Goal: Information Seeking & Learning: Learn about a topic

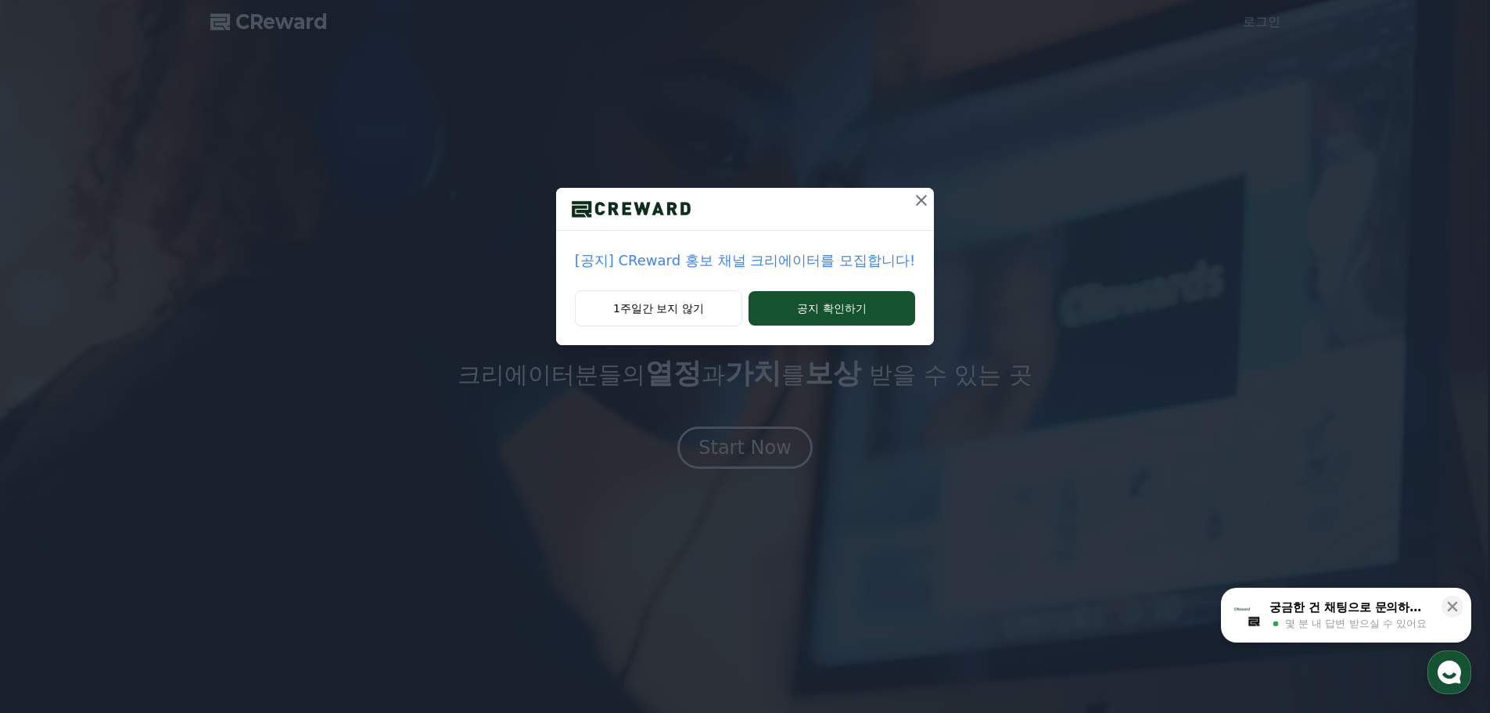
click at [917, 203] on icon at bounding box center [921, 200] width 19 height 19
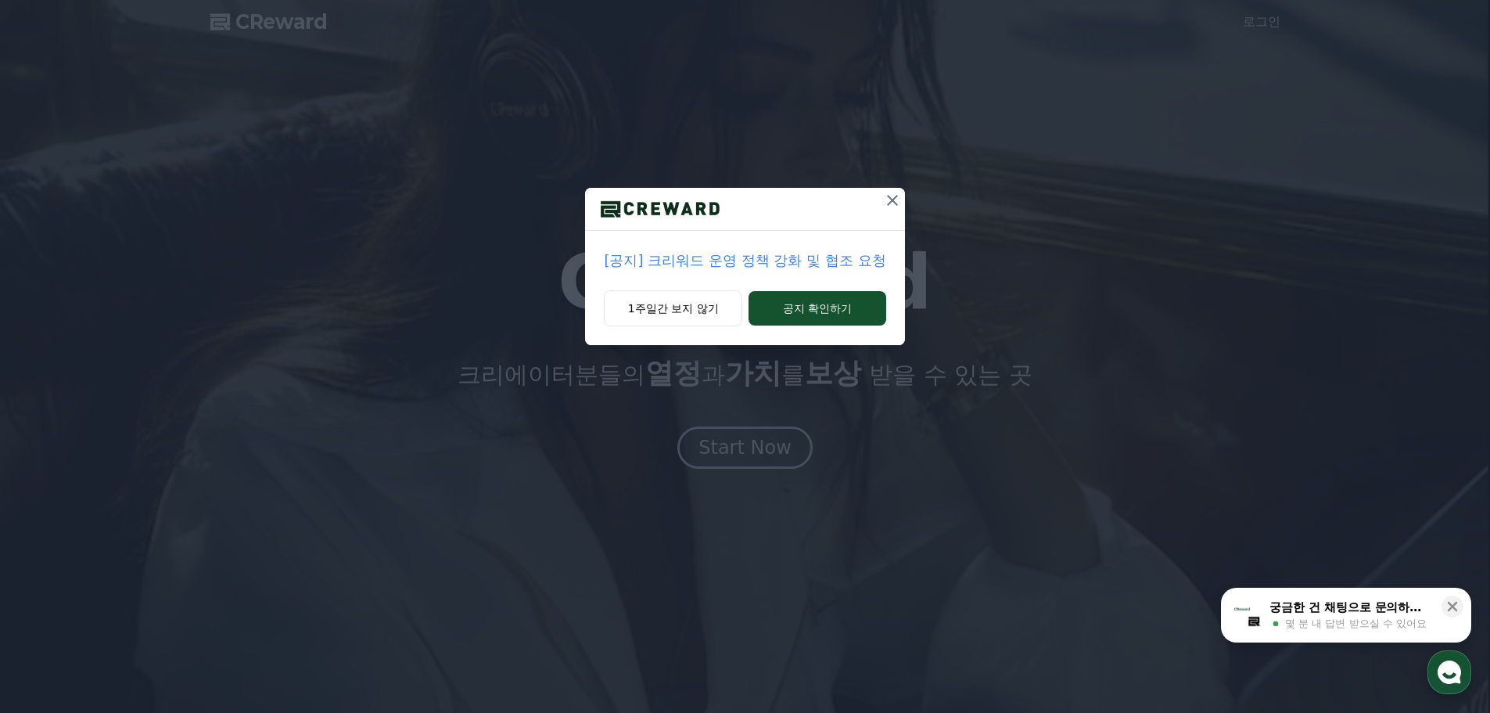
click at [893, 195] on icon at bounding box center [892, 200] width 19 height 19
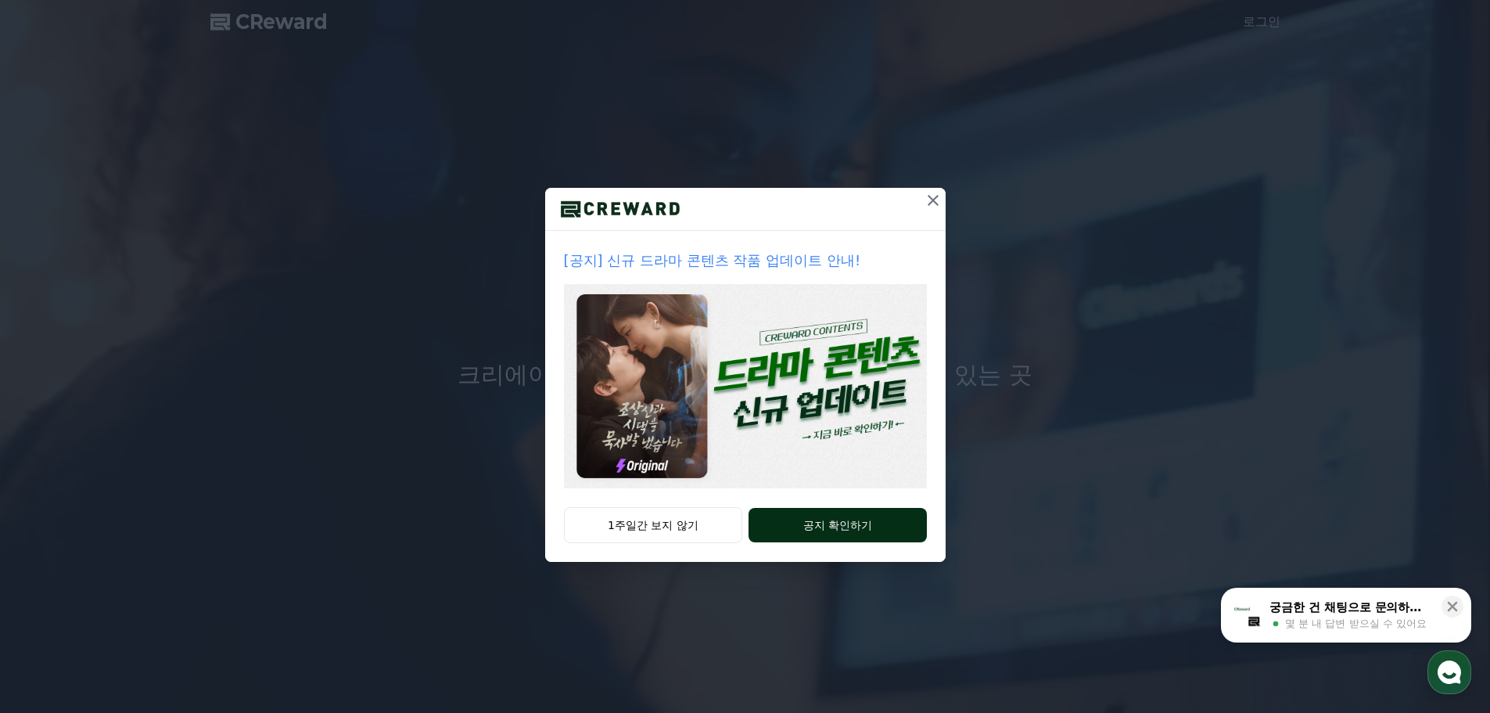
click at [853, 525] on button "공지 확인하기" at bounding box center [838, 525] width 178 height 34
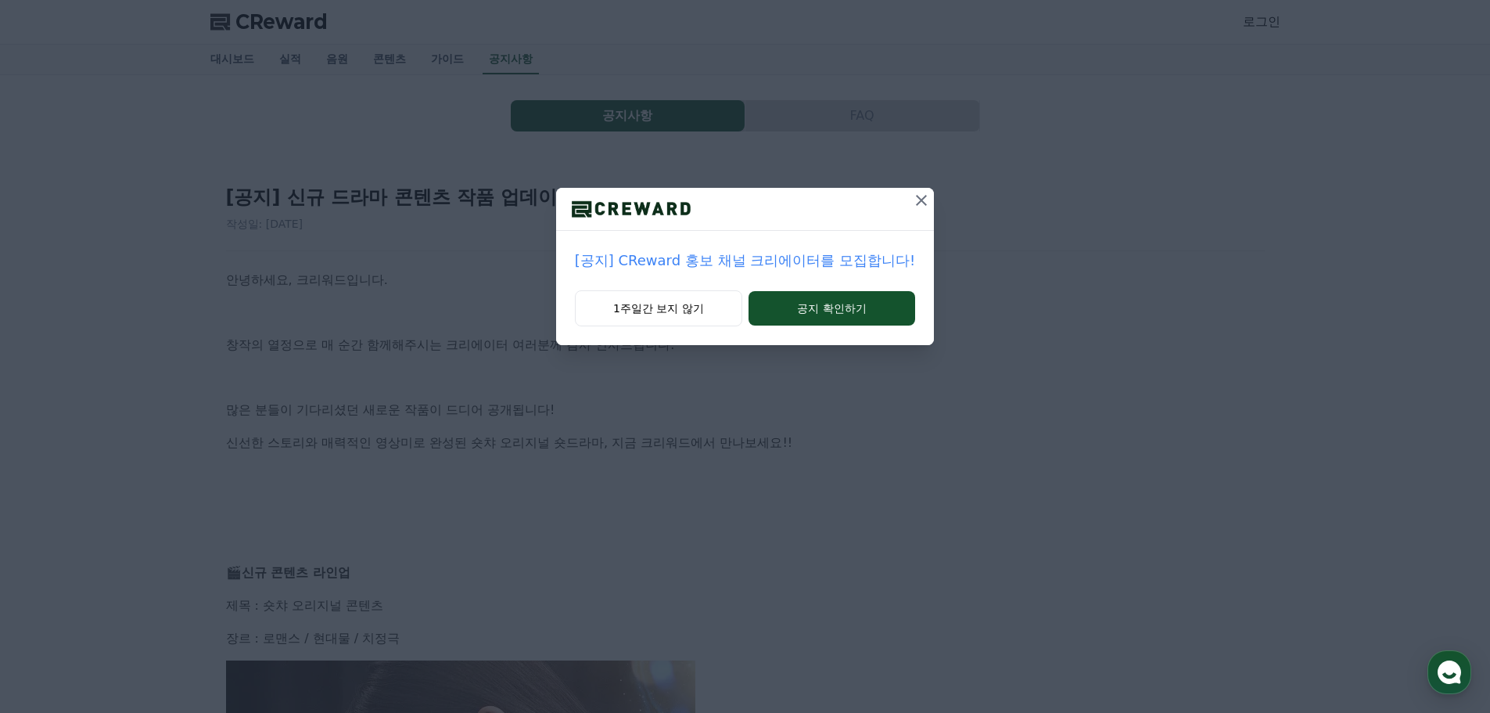
click at [912, 197] on icon at bounding box center [921, 200] width 19 height 19
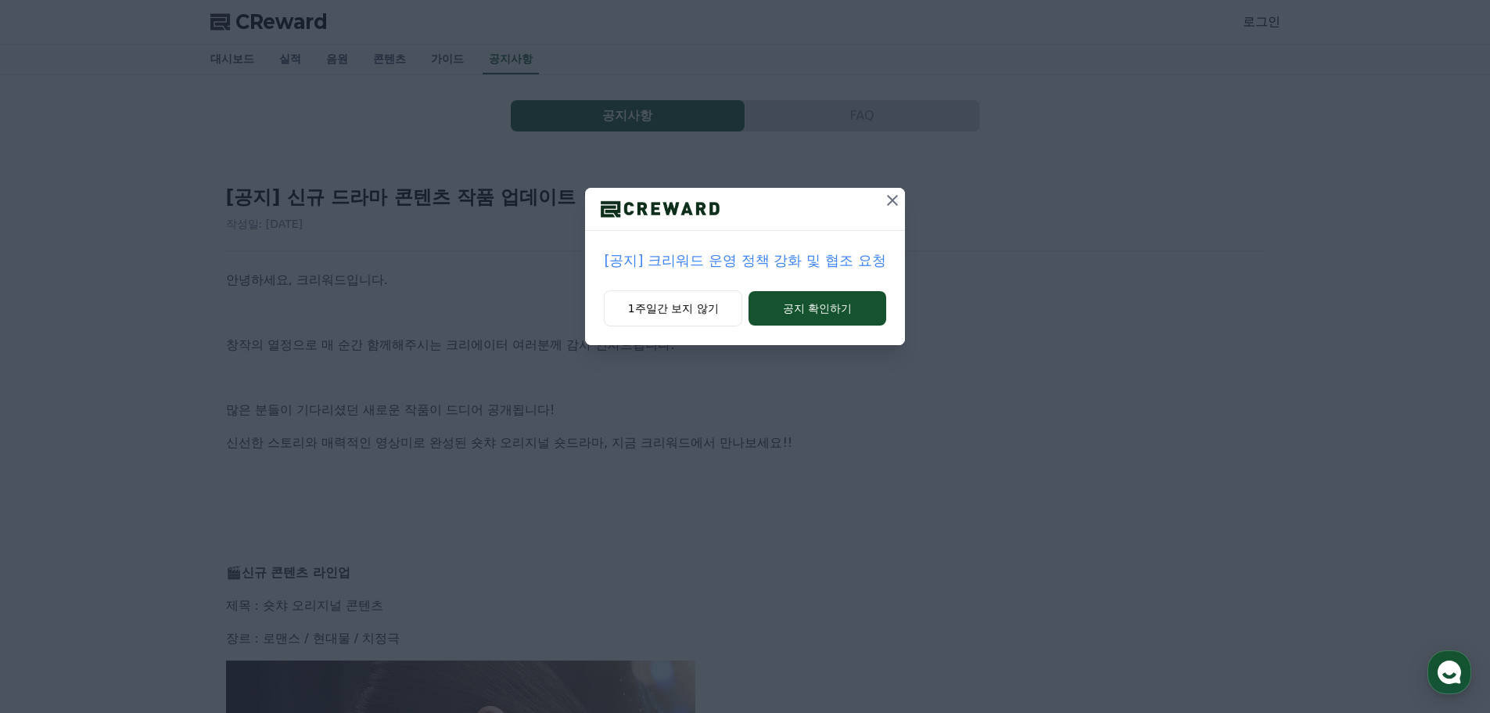
click at [892, 194] on icon at bounding box center [892, 200] width 19 height 19
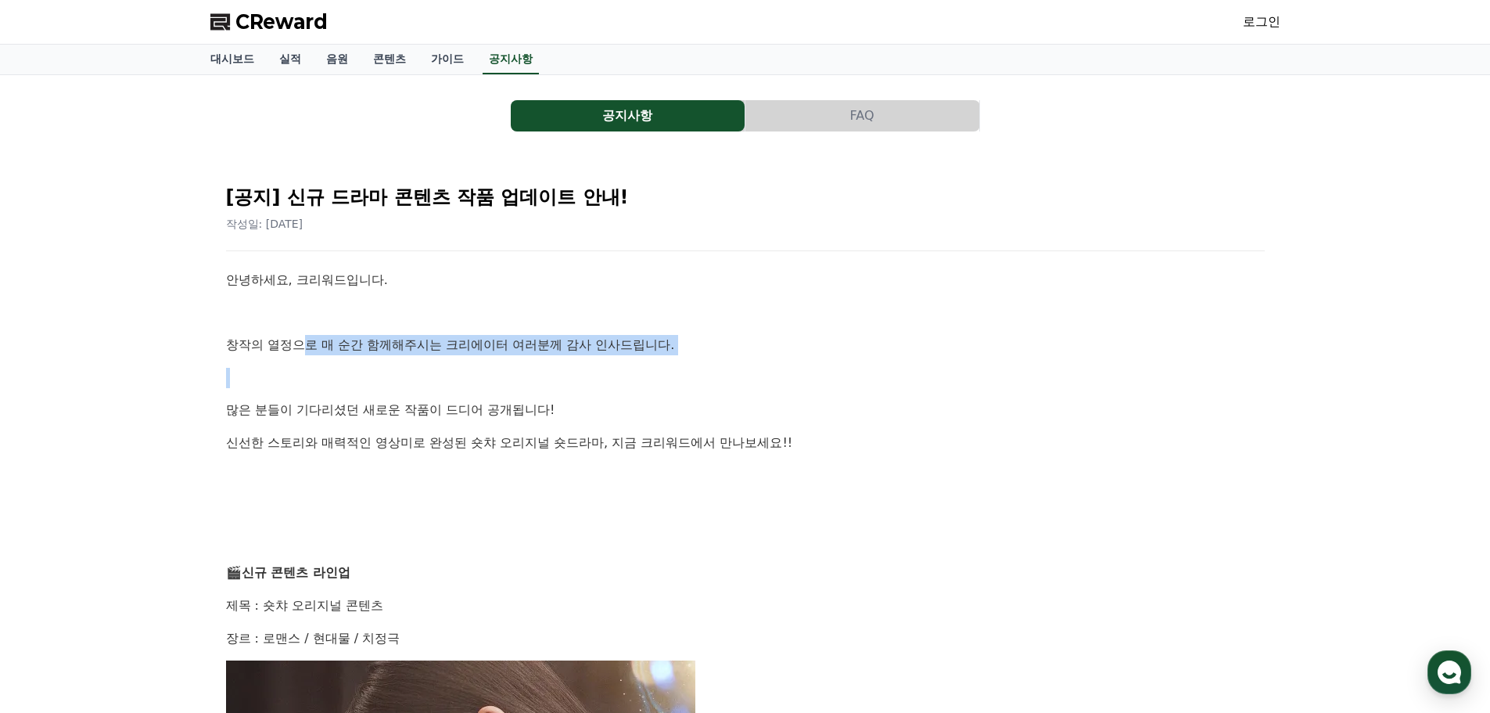
drag, startPoint x: 302, startPoint y: 340, endPoint x: 666, endPoint y: 381, distance: 366.8
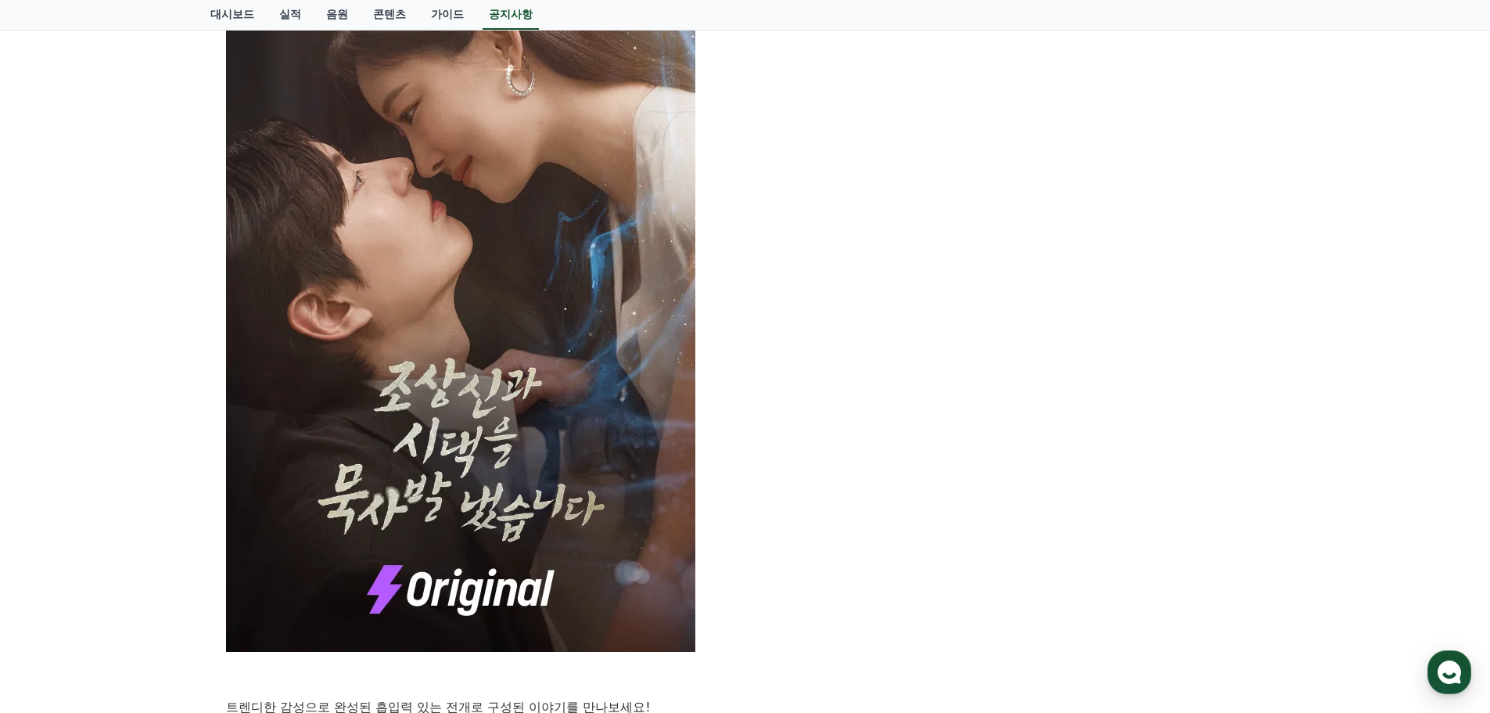
scroll to position [939, 0]
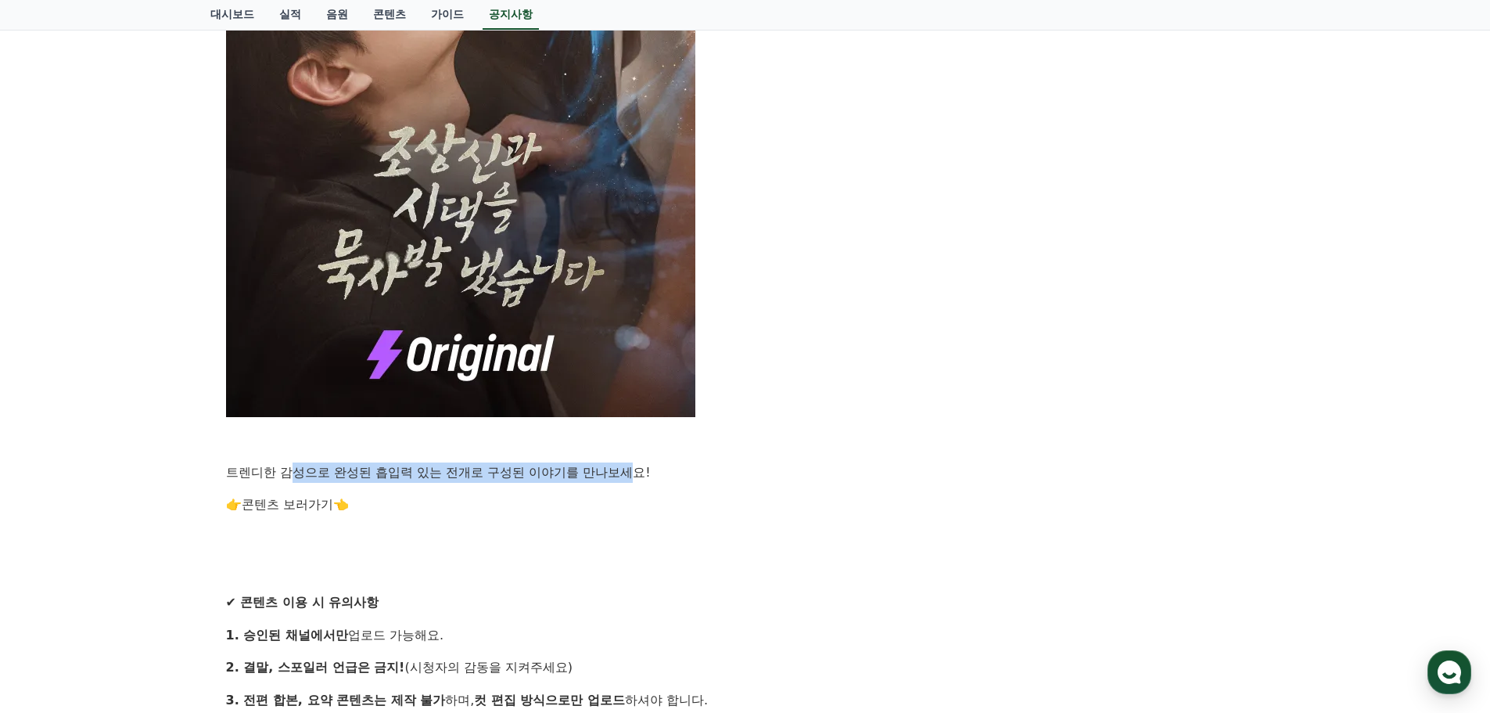
drag, startPoint x: 296, startPoint y: 471, endPoint x: 642, endPoint y: 472, distance: 346.5
click at [642, 472] on p "트렌디한 감성으로 완성된 흡입력 있는 전개로 구성된 이야기를 만나보세요!" at bounding box center [745, 472] width 1039 height 20
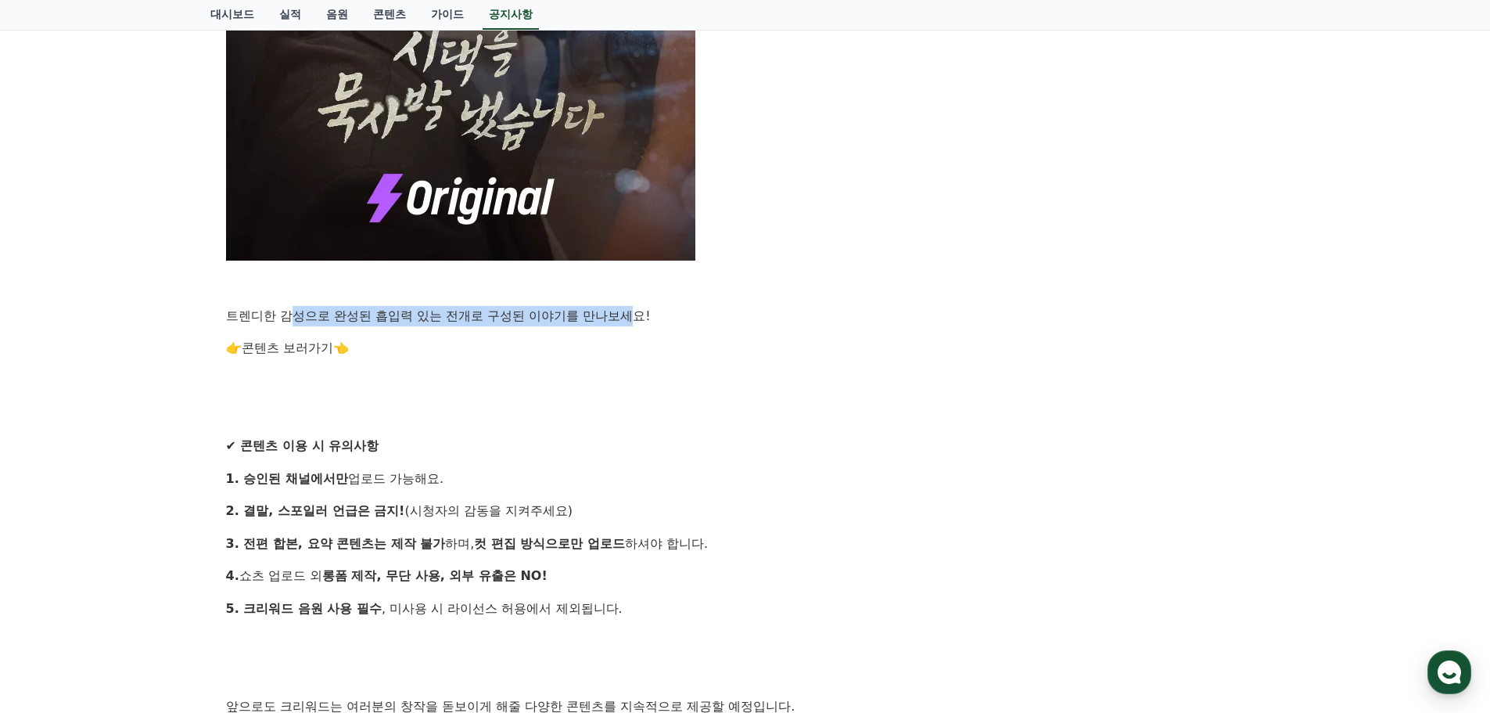
scroll to position [1251, 0]
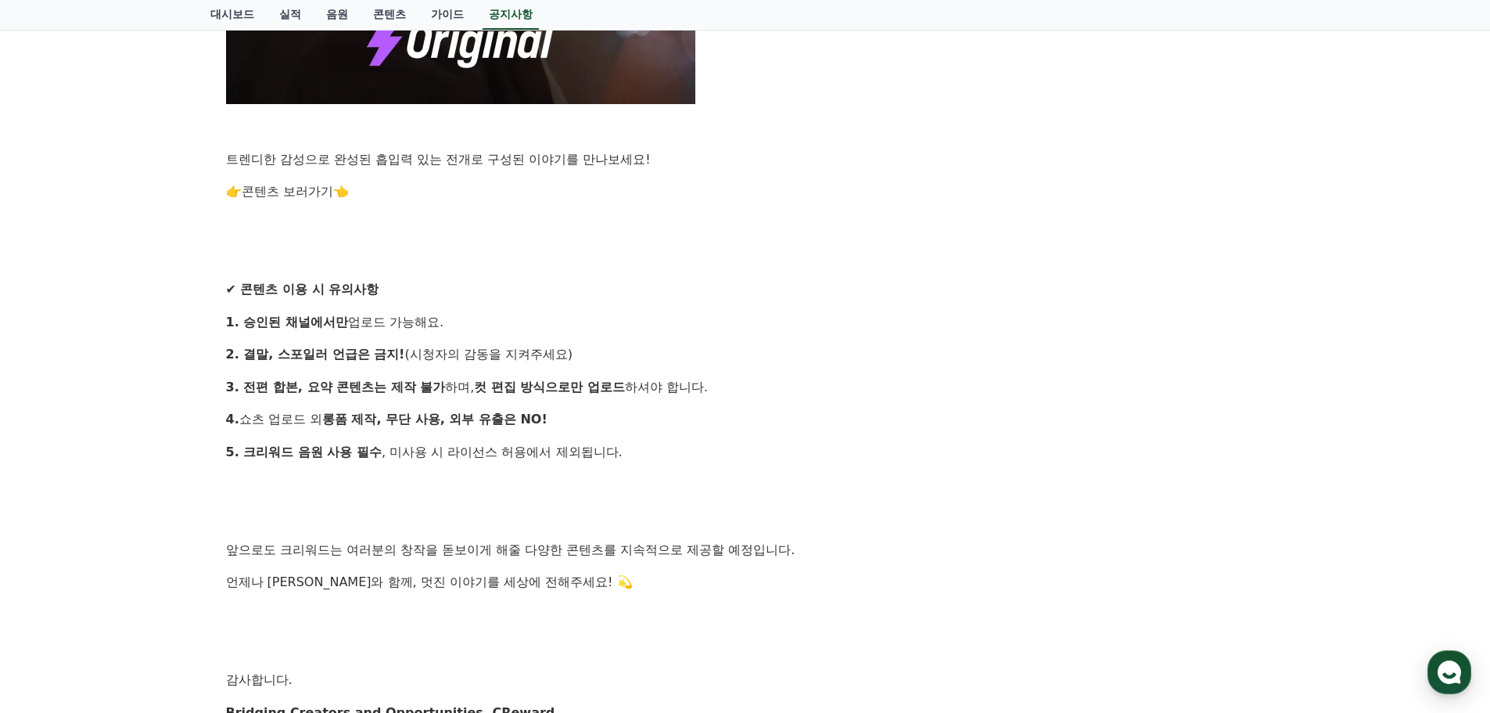
click at [307, 293] on strong "✔ 콘텐츠 이용 시 유의사항" at bounding box center [302, 289] width 153 height 15
drag, startPoint x: 282, startPoint y: 325, endPoint x: 438, endPoint y: 334, distance: 155.9
click at [435, 317] on p "1. 승인된 채널에서만 업로드 가능해요." at bounding box center [745, 322] width 1039 height 20
drag, startPoint x: 284, startPoint y: 350, endPoint x: 407, endPoint y: 360, distance: 123.2
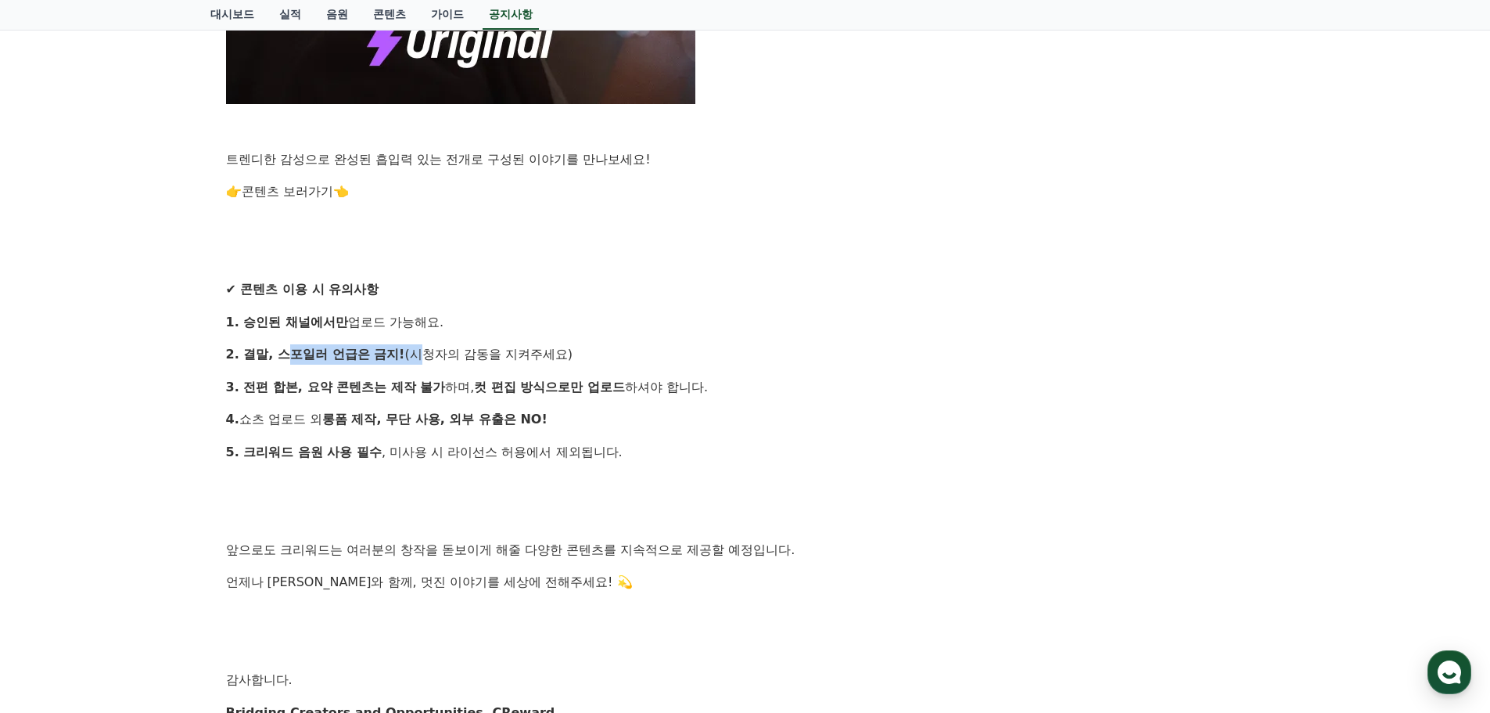
click at [407, 360] on p "2. 결말, 스포일러 언급은 금지! (시청자의 감동을 지켜주세요)" at bounding box center [745, 354] width 1039 height 20
drag, startPoint x: 298, startPoint y: 387, endPoint x: 470, endPoint y: 385, distance: 172.1
click at [470, 385] on p "3. 전편 합본, 요약 콘텐츠는 제작 불가 하며, 컷 편집 방식으로만 업로드 하셔야 합니다." at bounding box center [745, 387] width 1039 height 20
drag, startPoint x: 501, startPoint y: 381, endPoint x: 704, endPoint y: 371, distance: 203.6
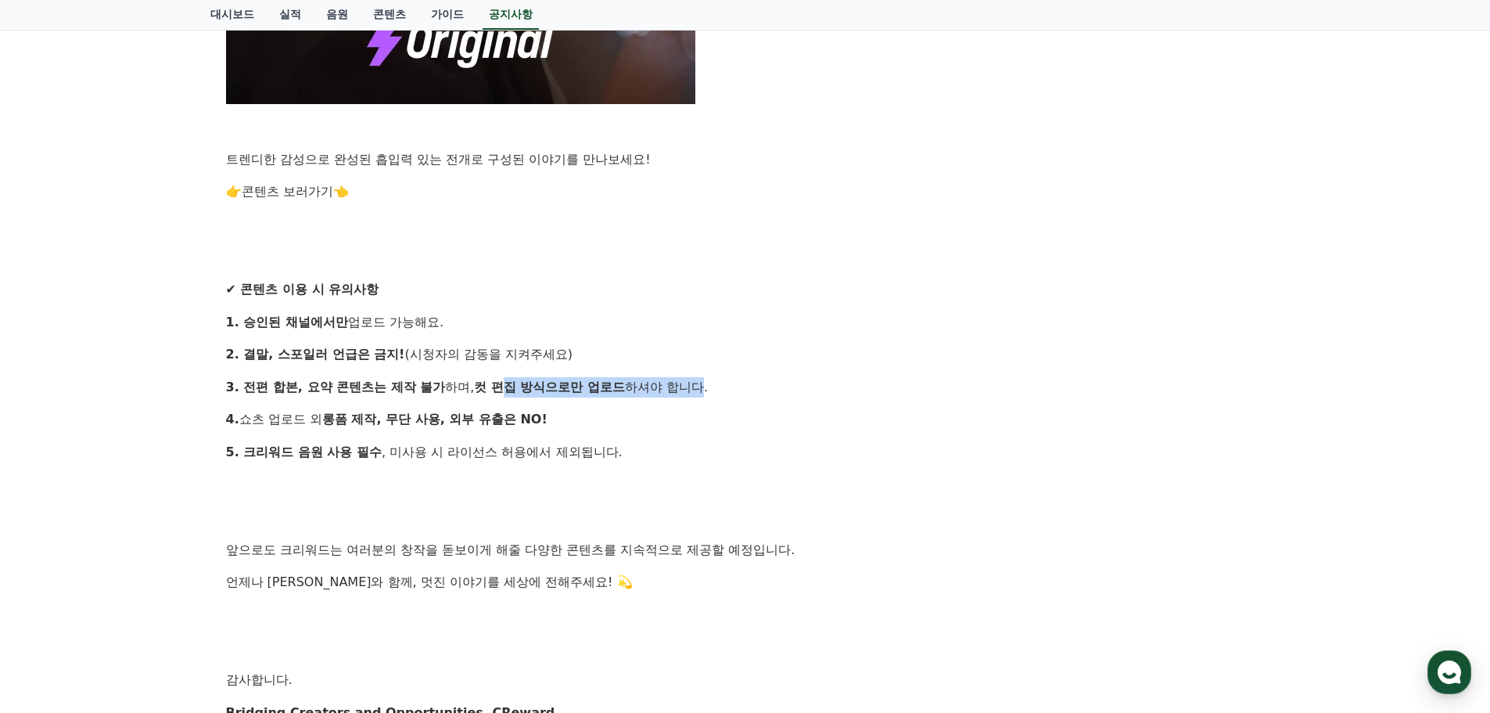
drag, startPoint x: 336, startPoint y: 421, endPoint x: 376, endPoint y: 418, distance: 40.8
click at [376, 418] on strong "롱폼 제작, 무단 사용, 외부 유출은 NO!" at bounding box center [434, 418] width 225 height 15
click at [411, 418] on strong "롱폼 제작, 무단 사용, 외부 유출은 NO!" at bounding box center [434, 418] width 225 height 15
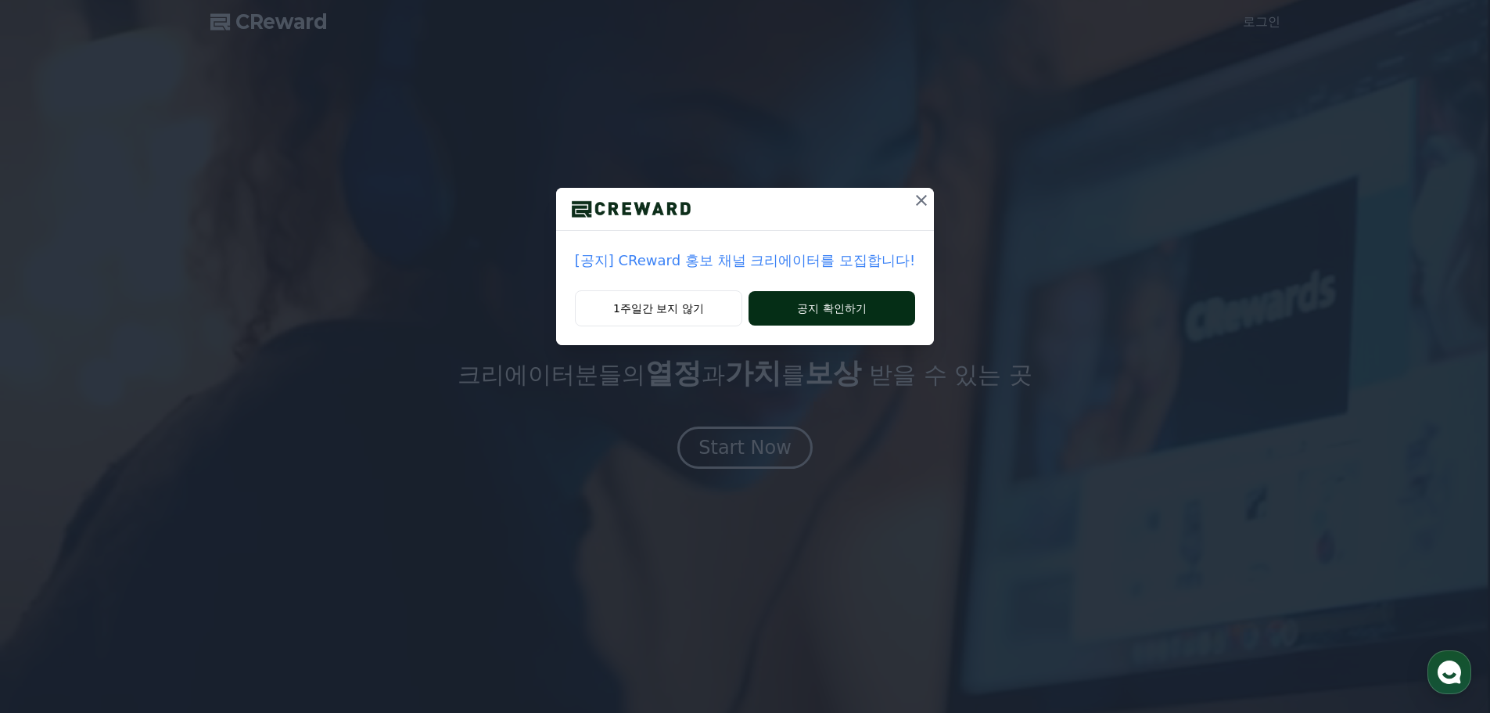
click at [839, 308] on button "공지 확인하기" at bounding box center [832, 308] width 167 height 34
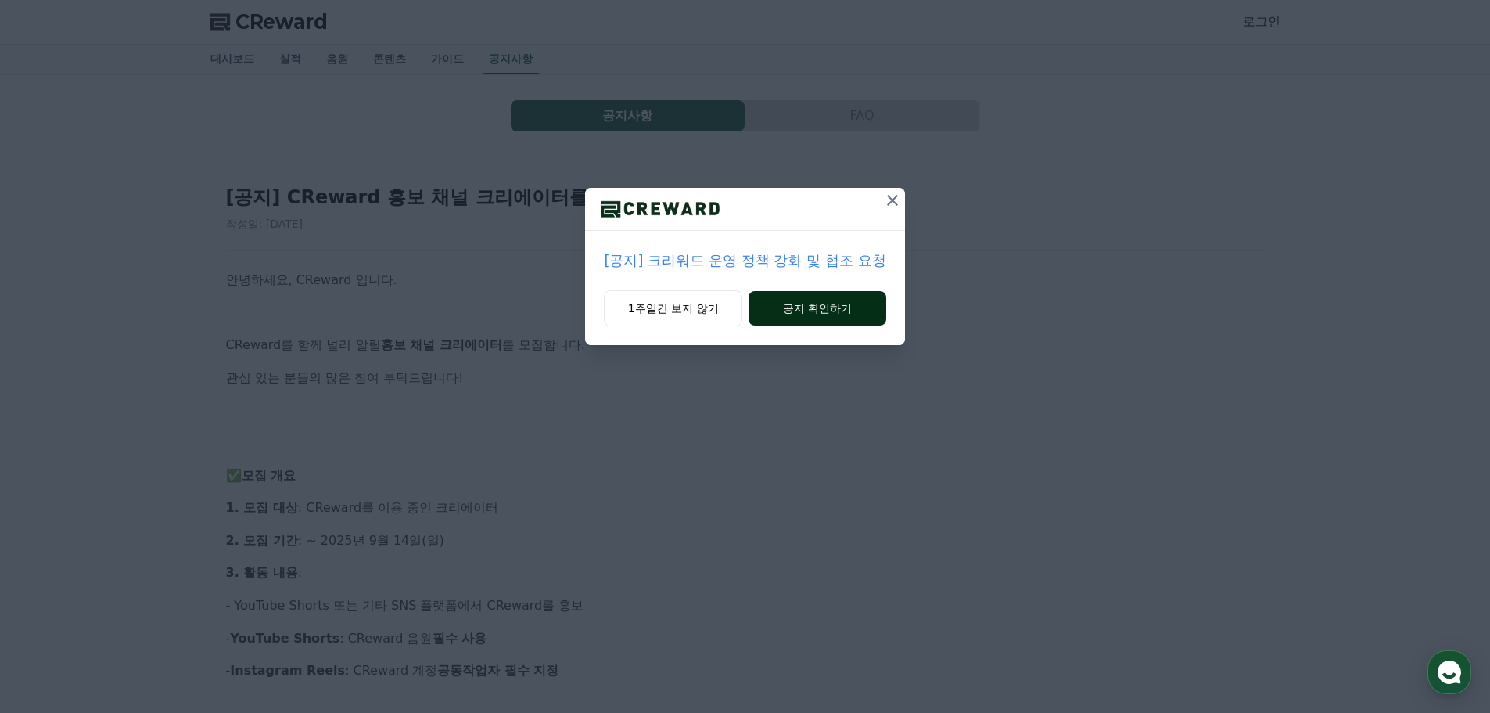
click at [854, 307] on button "공지 확인하기" at bounding box center [817, 308] width 137 height 34
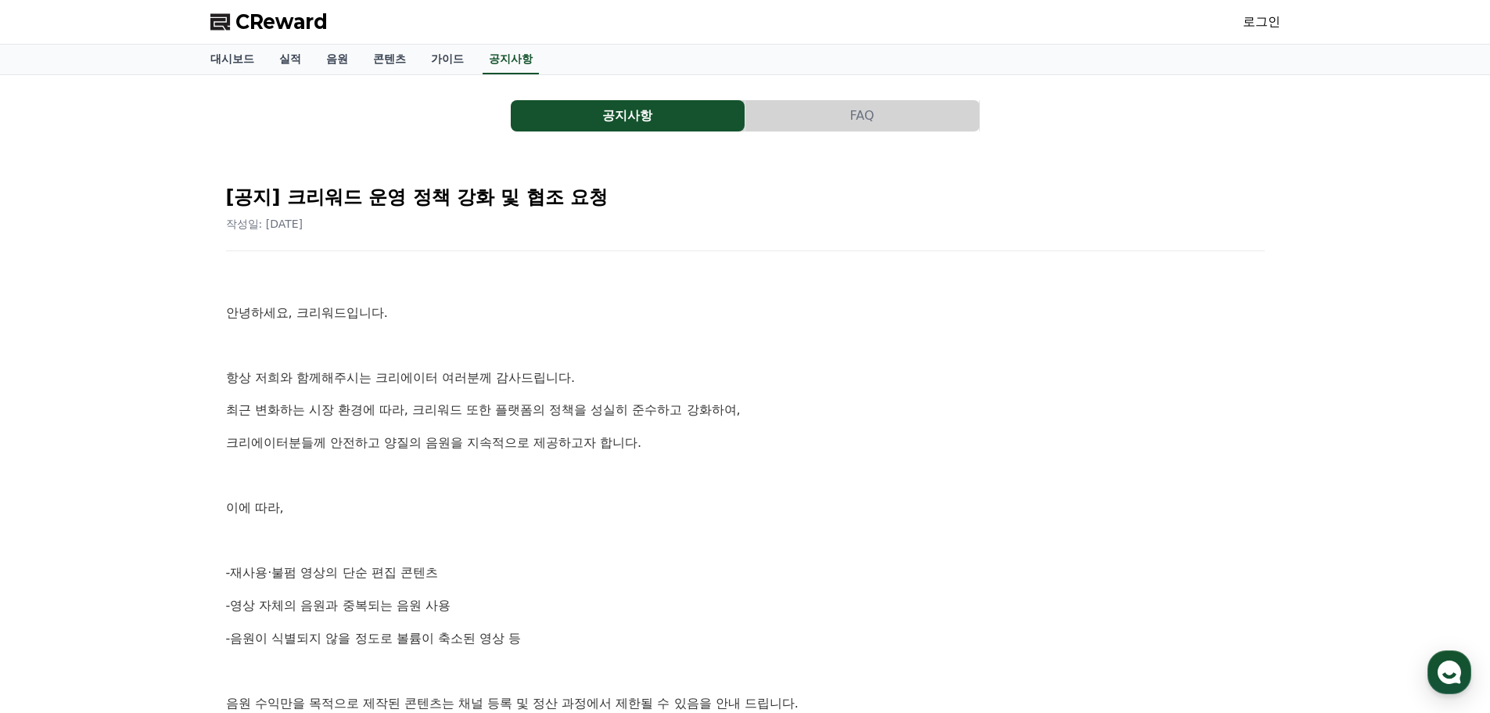
scroll to position [156, 0]
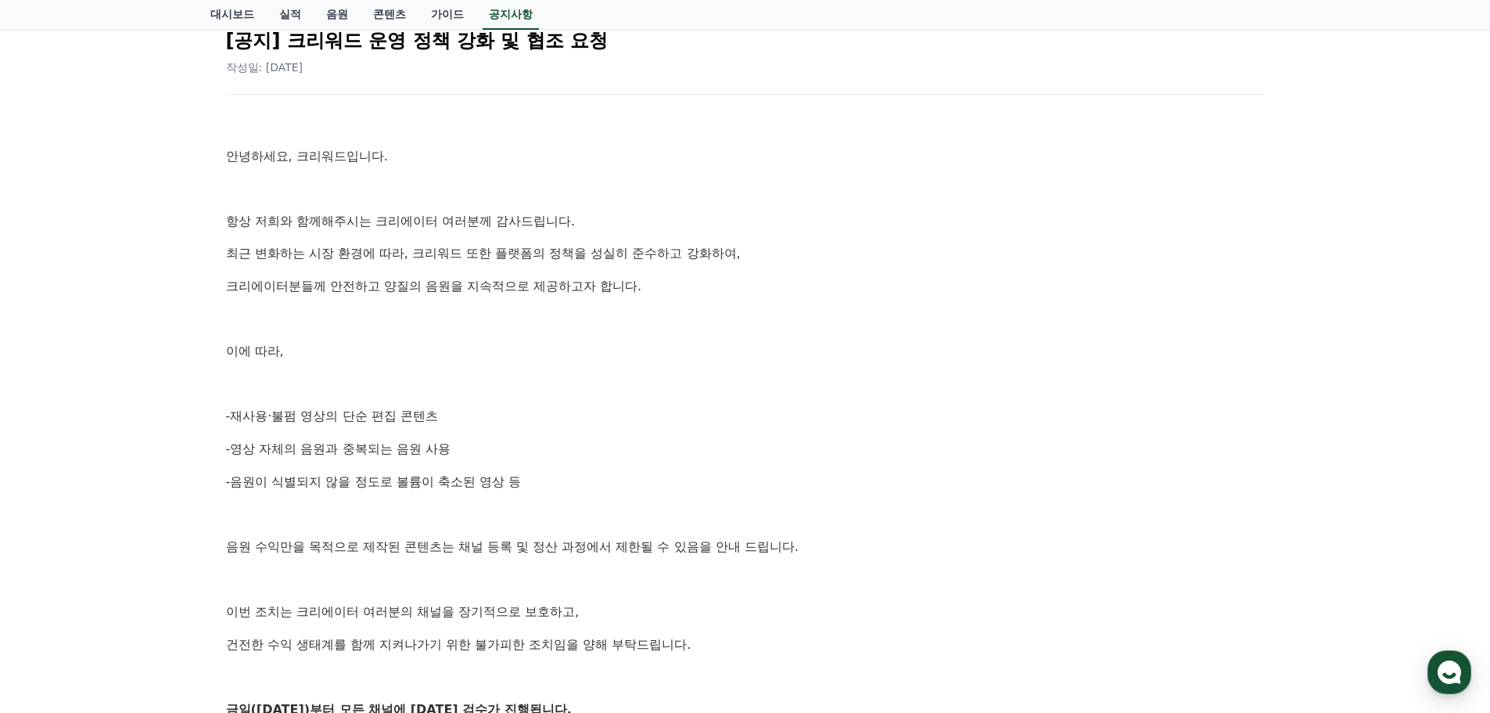
drag, startPoint x: 308, startPoint y: 417, endPoint x: 446, endPoint y: 415, distance: 137.7
click at [446, 415] on p "-재사용·불펌 영상의 단순 편집 콘텐츠" at bounding box center [745, 416] width 1039 height 20
drag, startPoint x: 312, startPoint y: 455, endPoint x: 347, endPoint y: 454, distance: 35.2
click at [347, 454] on p "-영상 자체의 음원과 중복되는 음원 사용" at bounding box center [745, 449] width 1039 height 20
click at [383, 552] on p "음원 수익만을 목적으로 제작된 콘텐츠는 채널 등록 및 정산 과정에서 제한될 수 있음을 안내 드립니다." at bounding box center [745, 547] width 1039 height 20
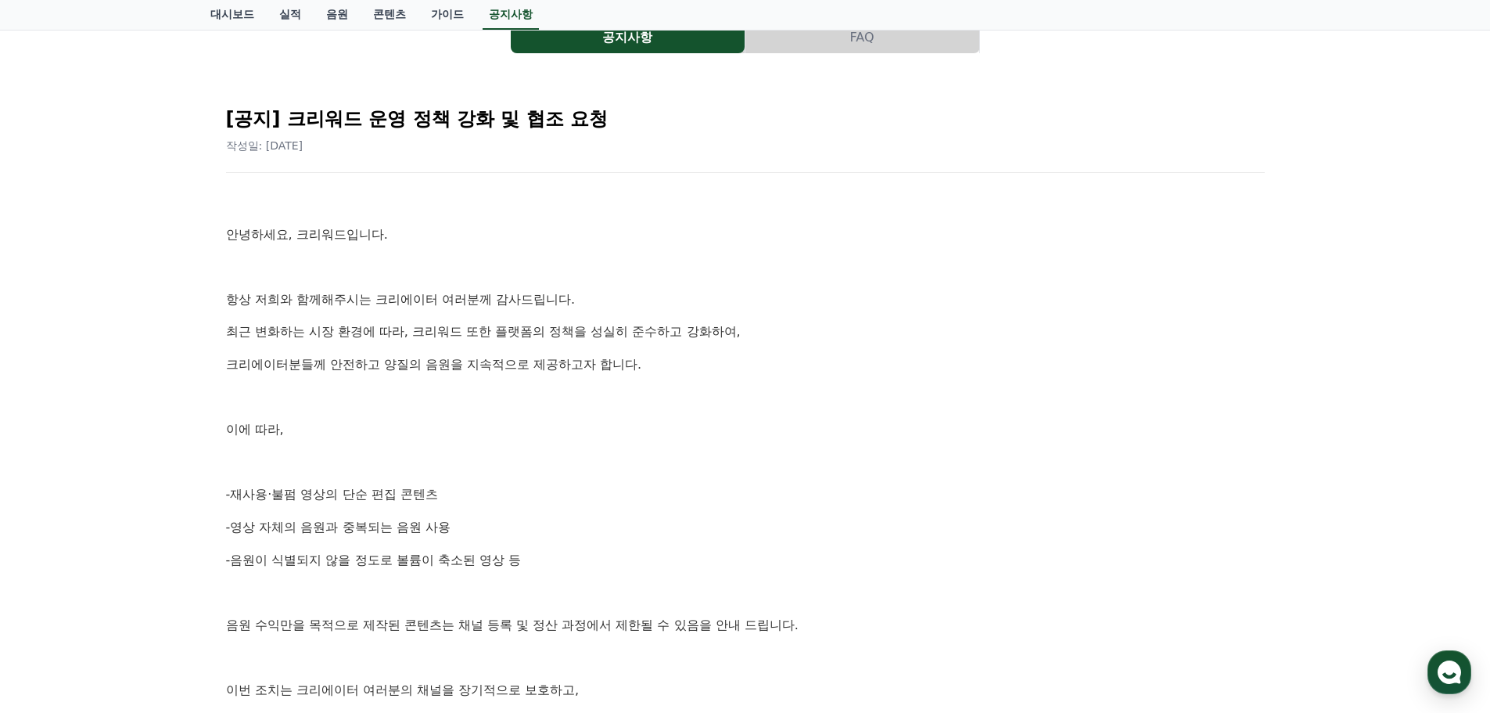
scroll to position [0, 0]
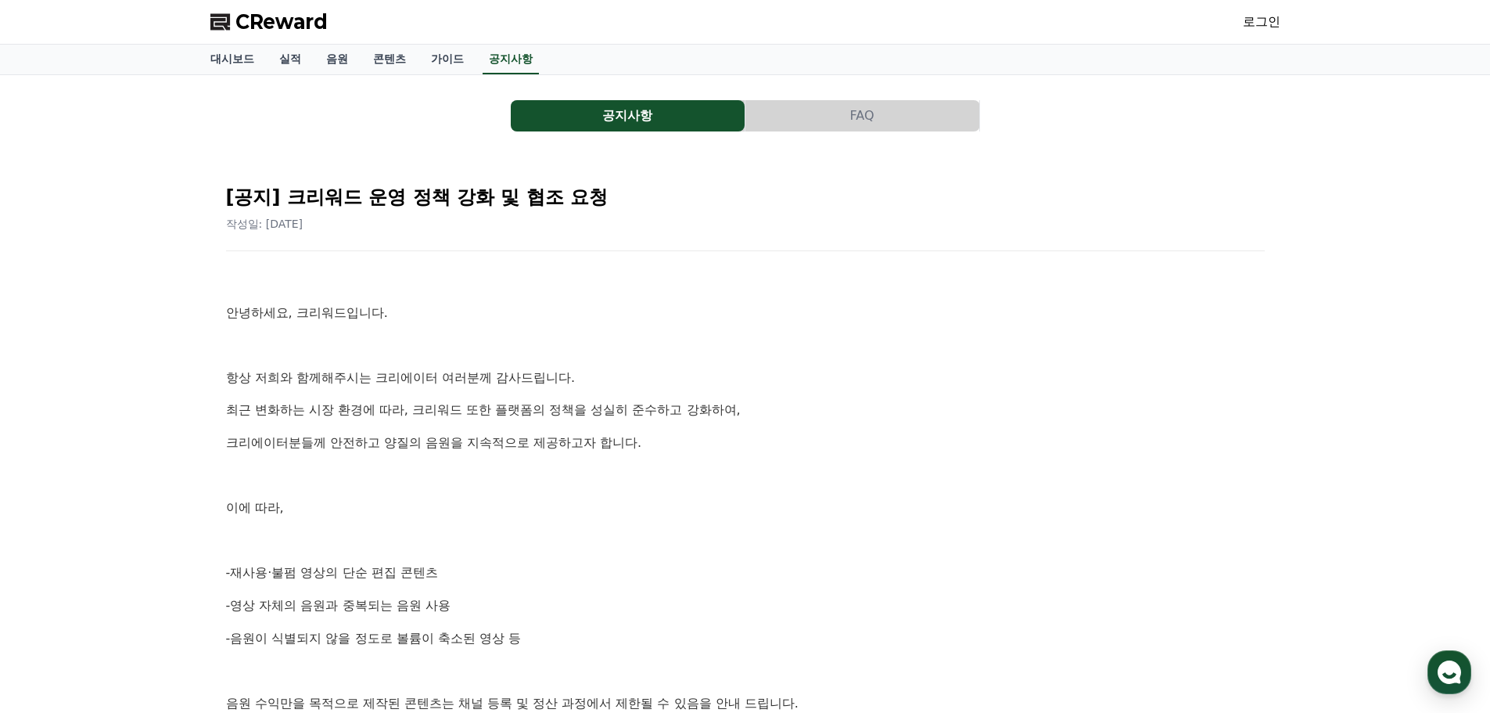
click at [271, 25] on span "CReward" at bounding box center [281, 21] width 92 height 25
